Goal: Find specific page/section: Find specific page/section

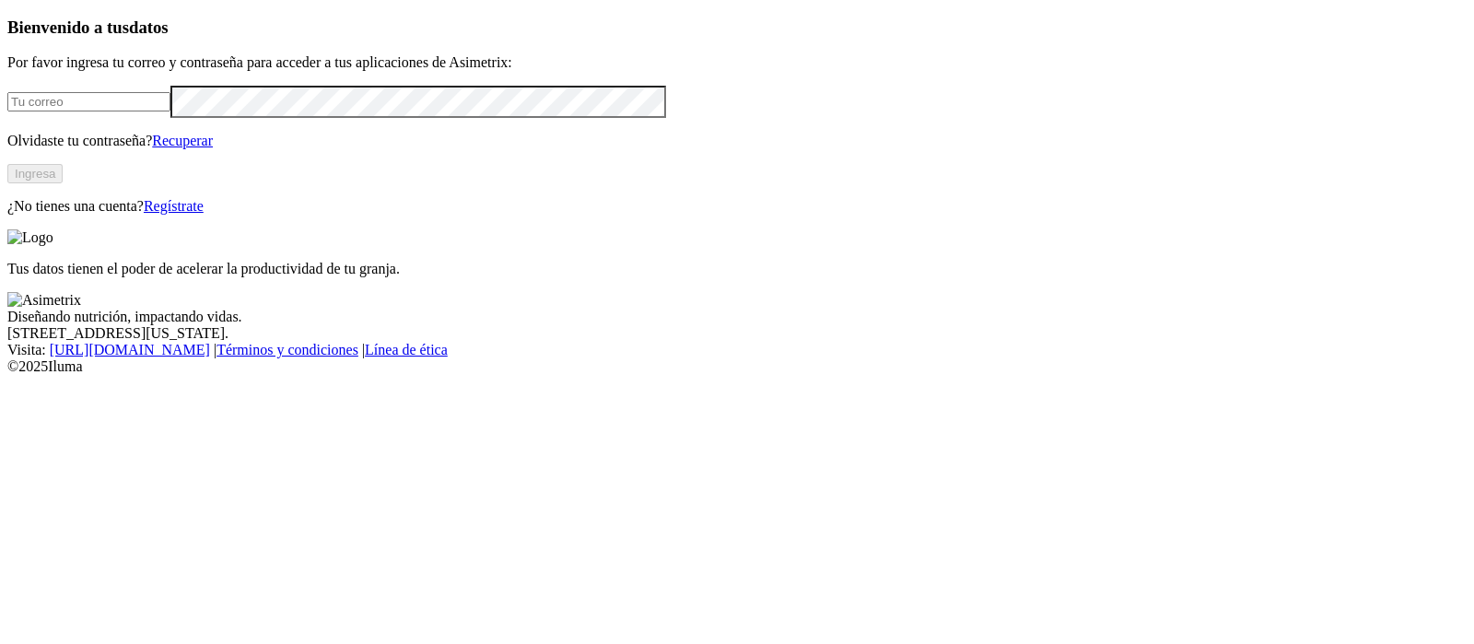
type input "[EMAIL_ADDRESS][PERSON_NAME][DOMAIN_NAME]"
click at [63, 183] on button "Ingresa" at bounding box center [34, 173] width 55 height 19
